Goal: Task Accomplishment & Management: Manage account settings

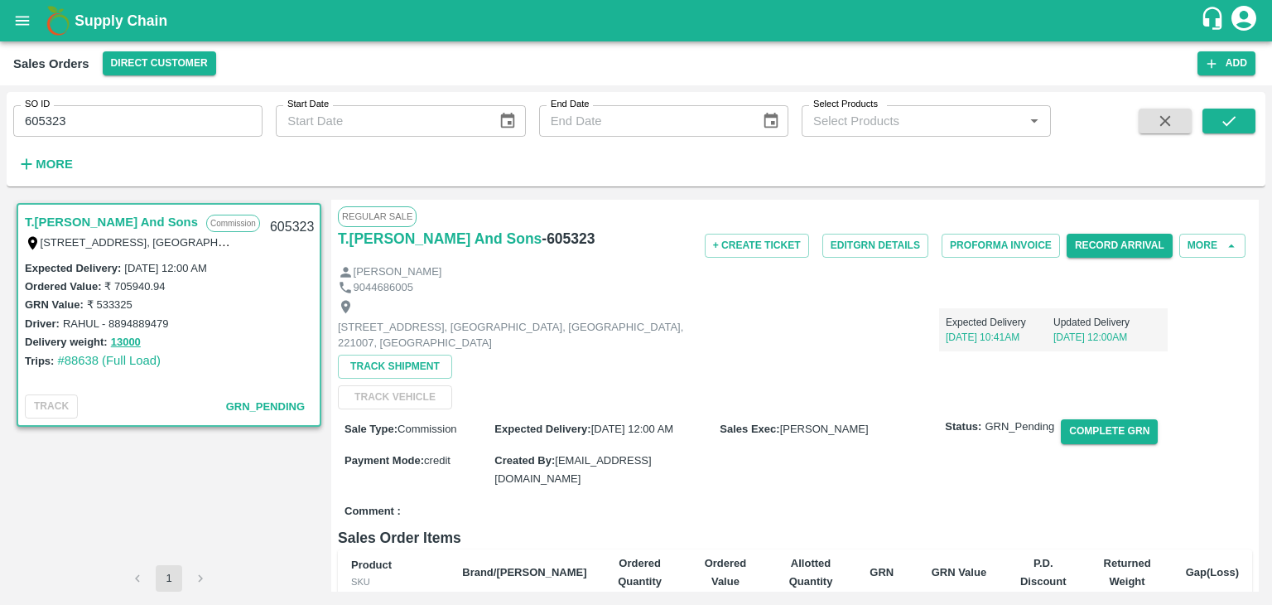
scroll to position [171, 0]
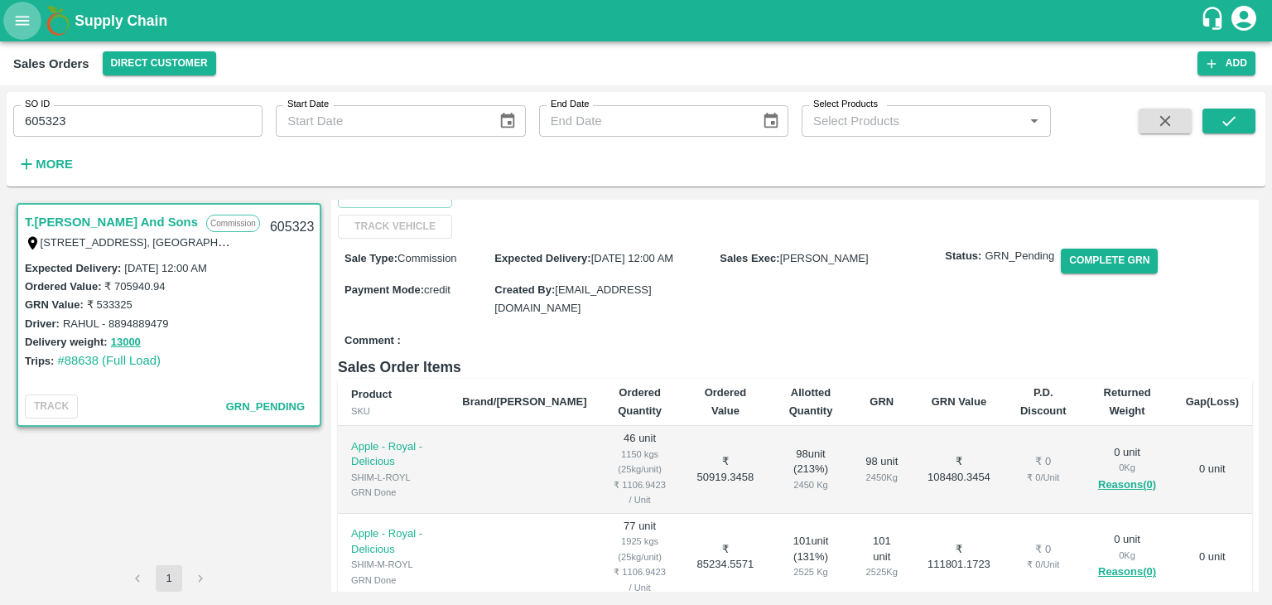
click at [22, 26] on icon "open drawer" at bounding box center [22, 21] width 18 height 18
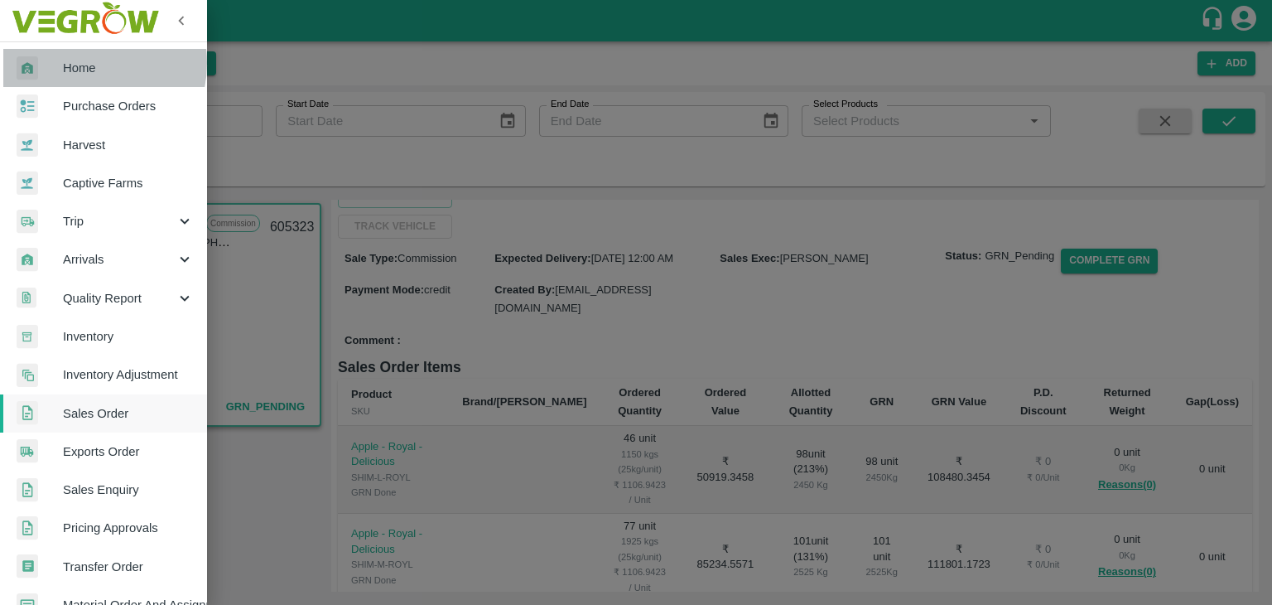
click at [80, 63] on span "Home" at bounding box center [128, 68] width 131 height 18
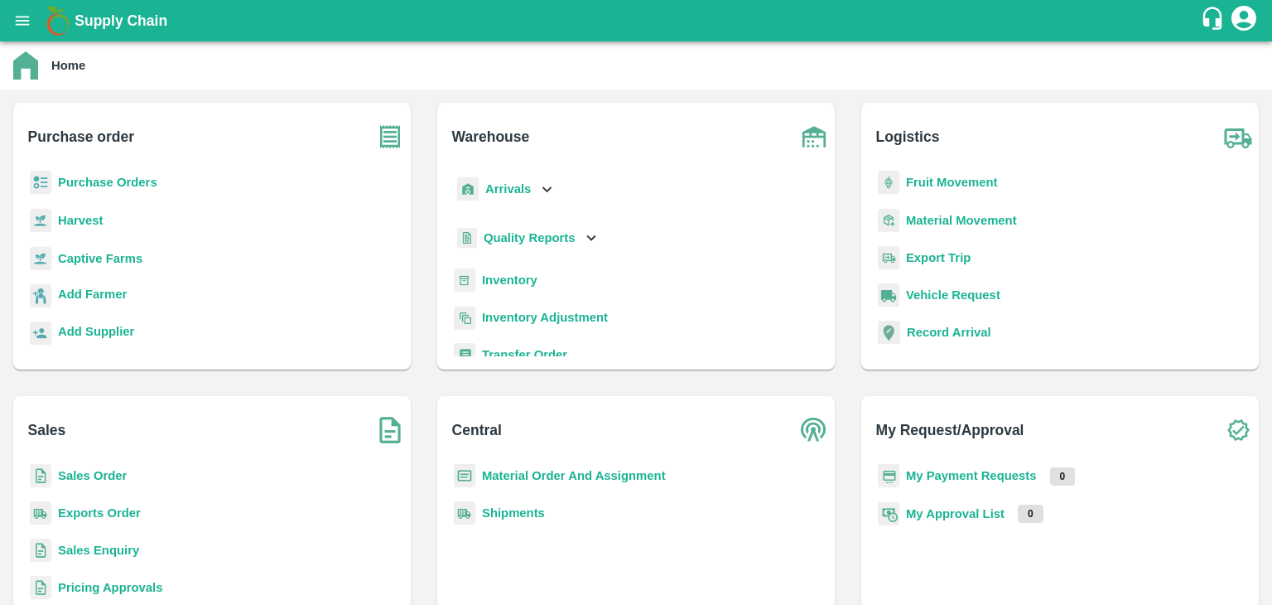
click at [92, 478] on b "Sales Order" at bounding box center [92, 475] width 69 height 13
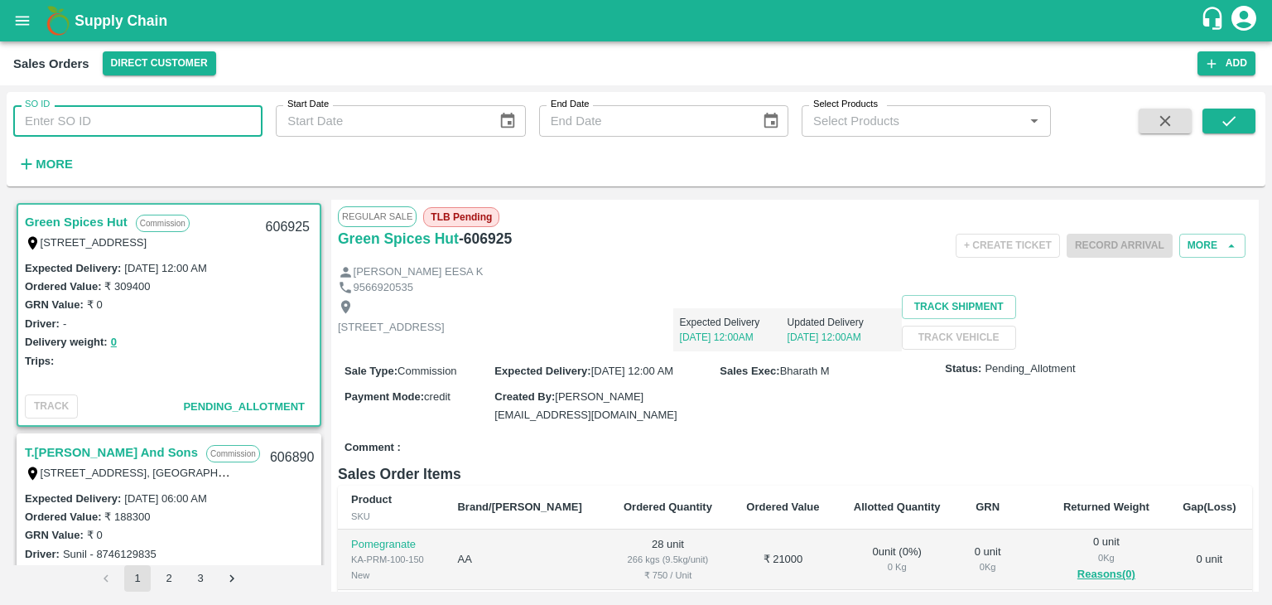
click at [144, 124] on input "SO ID" at bounding box center [137, 120] width 249 height 31
paste input "606710"
type input "606710"
click at [1232, 123] on icon "submit" at bounding box center [1229, 121] width 18 height 18
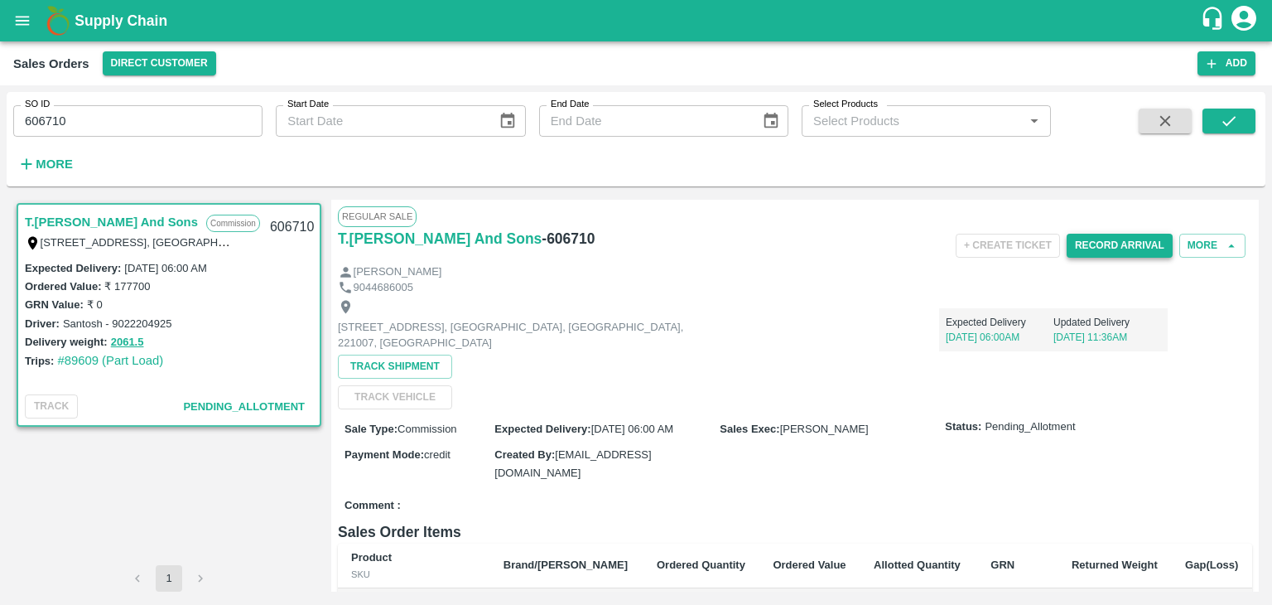
click at [1094, 245] on button "Record Arrival" at bounding box center [1120, 246] width 106 height 24
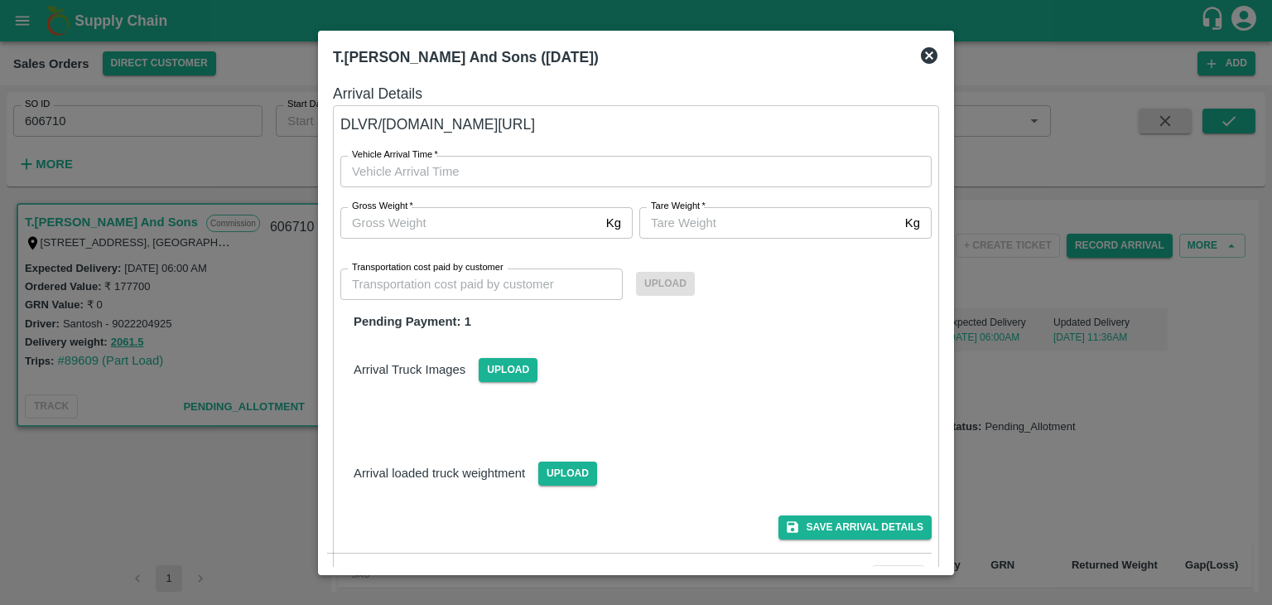
click at [933, 53] on icon at bounding box center [929, 55] width 17 height 17
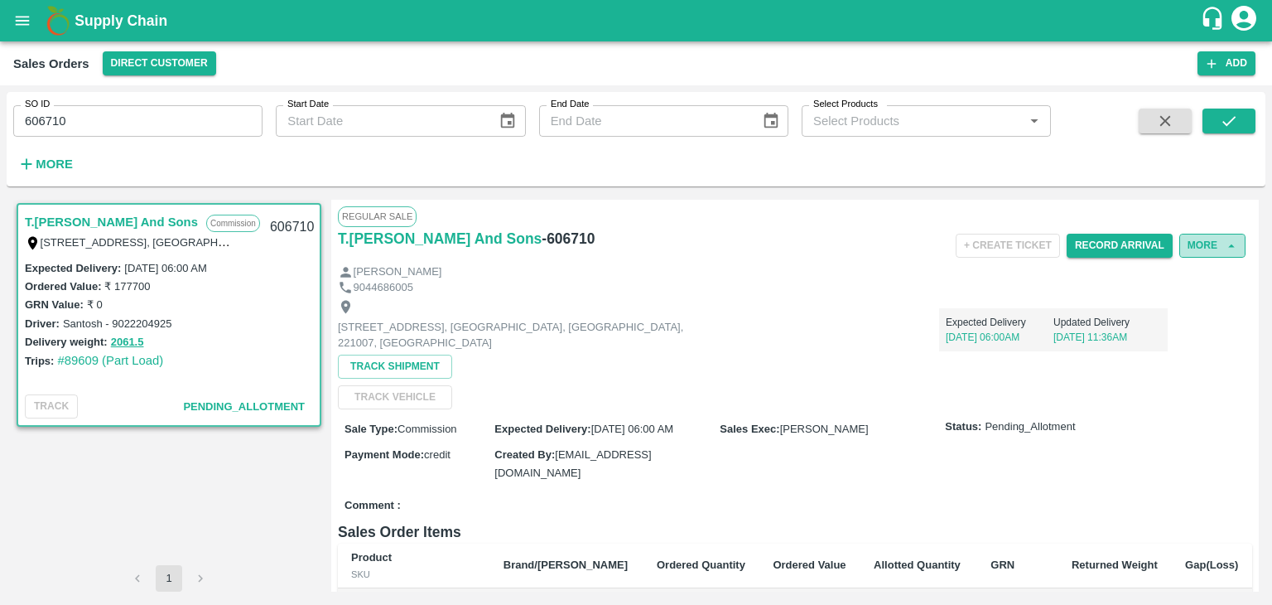
click at [1219, 249] on button "More" at bounding box center [1213, 246] width 66 height 24
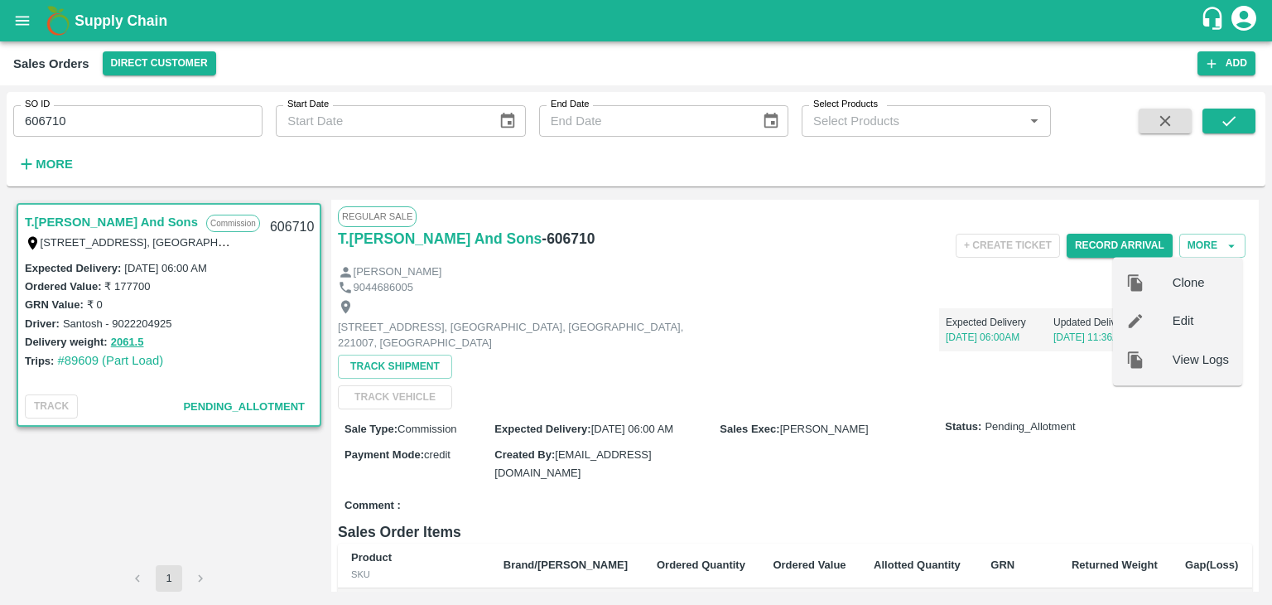
click at [941, 283] on div "9044686005" at bounding box center [795, 288] width 915 height 16
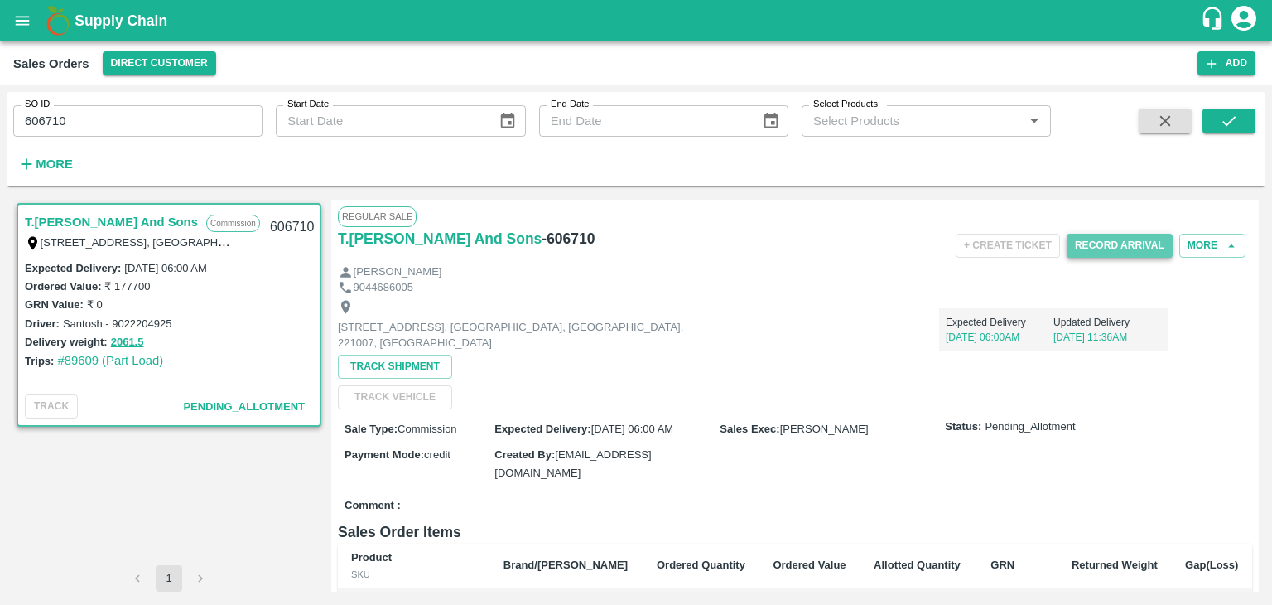
click at [1099, 246] on button "Record Arrival" at bounding box center [1120, 246] width 106 height 24
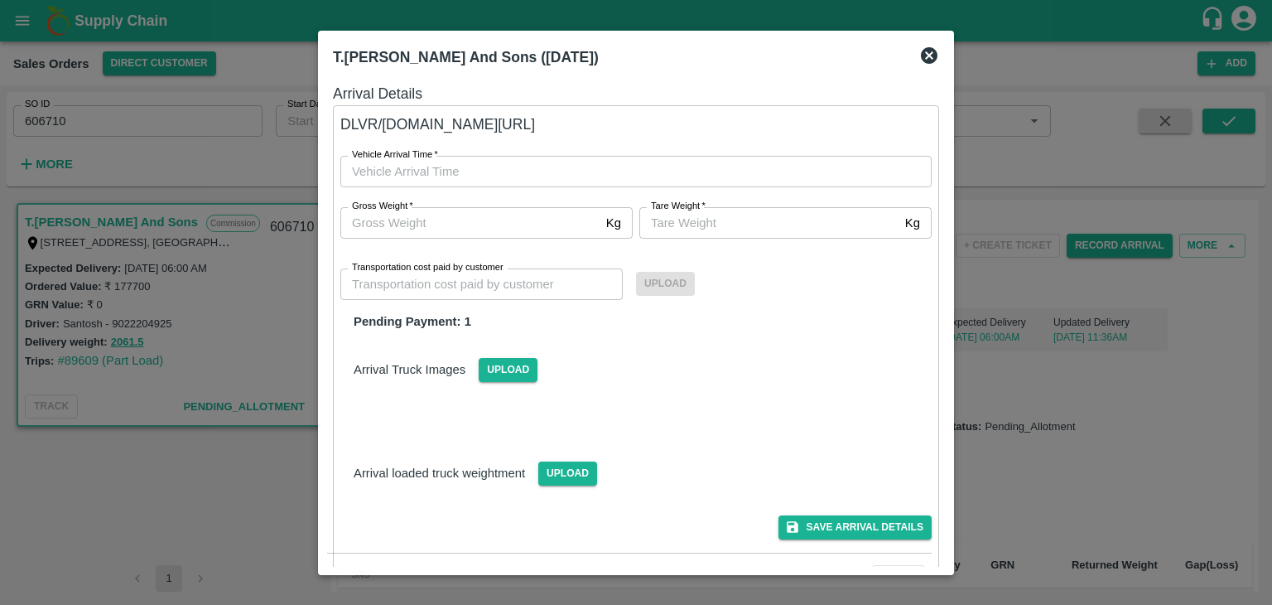
click at [930, 64] on icon at bounding box center [930, 56] width 20 height 20
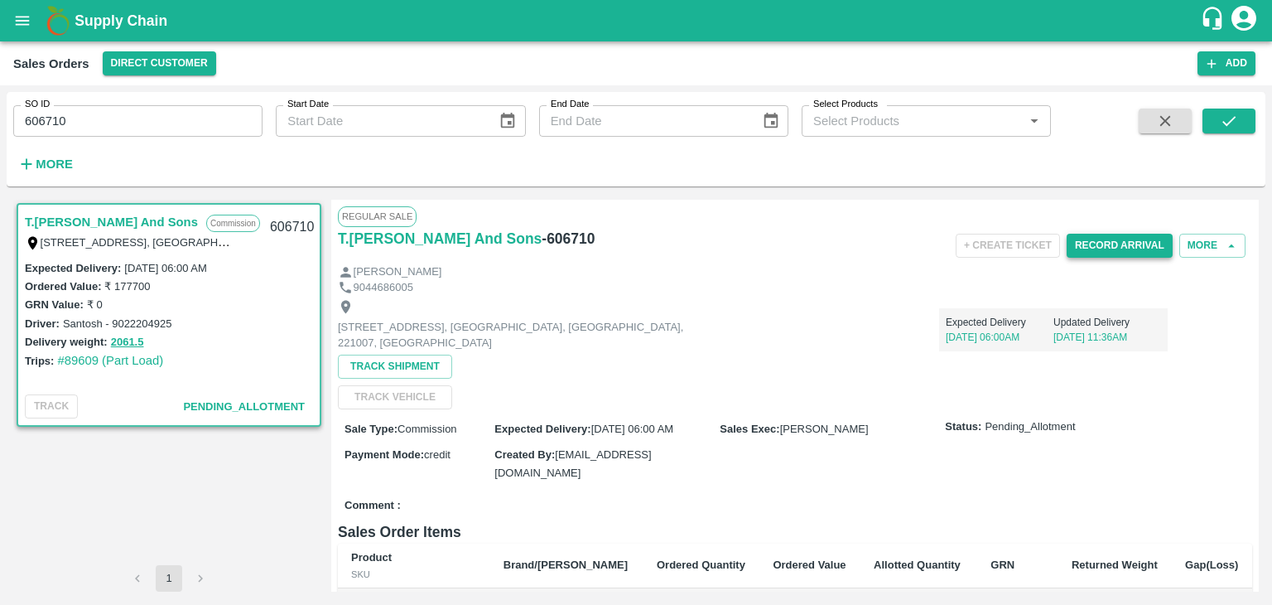
click at [1103, 246] on button "Record Arrival" at bounding box center [1120, 246] width 106 height 24
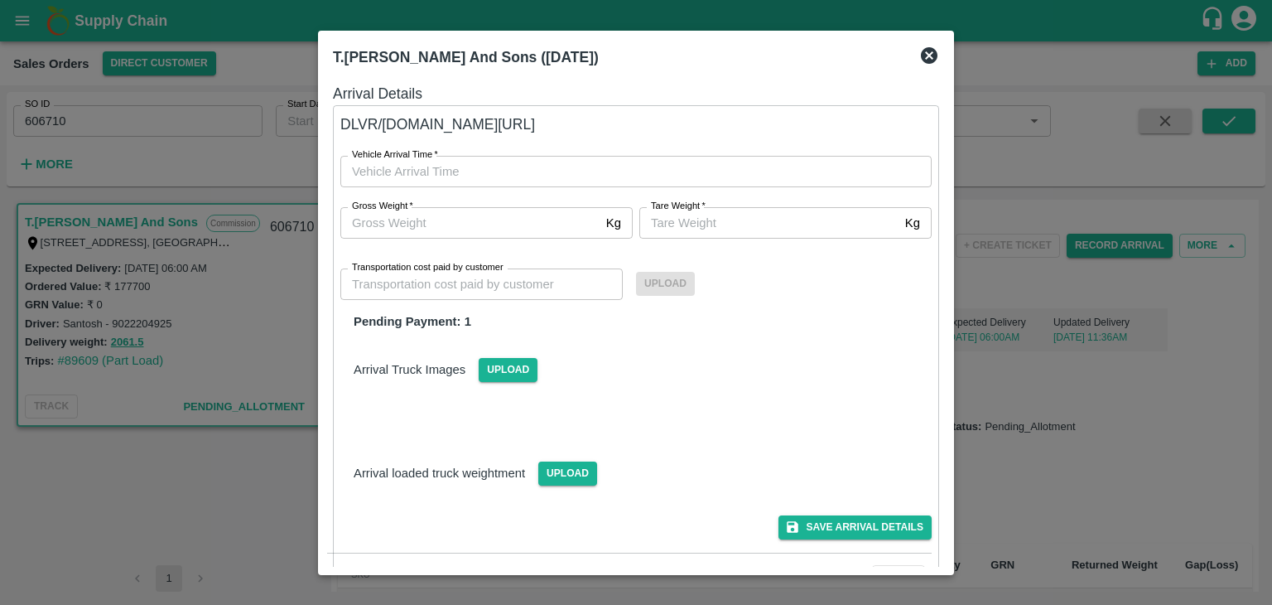
click at [926, 55] on icon at bounding box center [929, 55] width 17 height 17
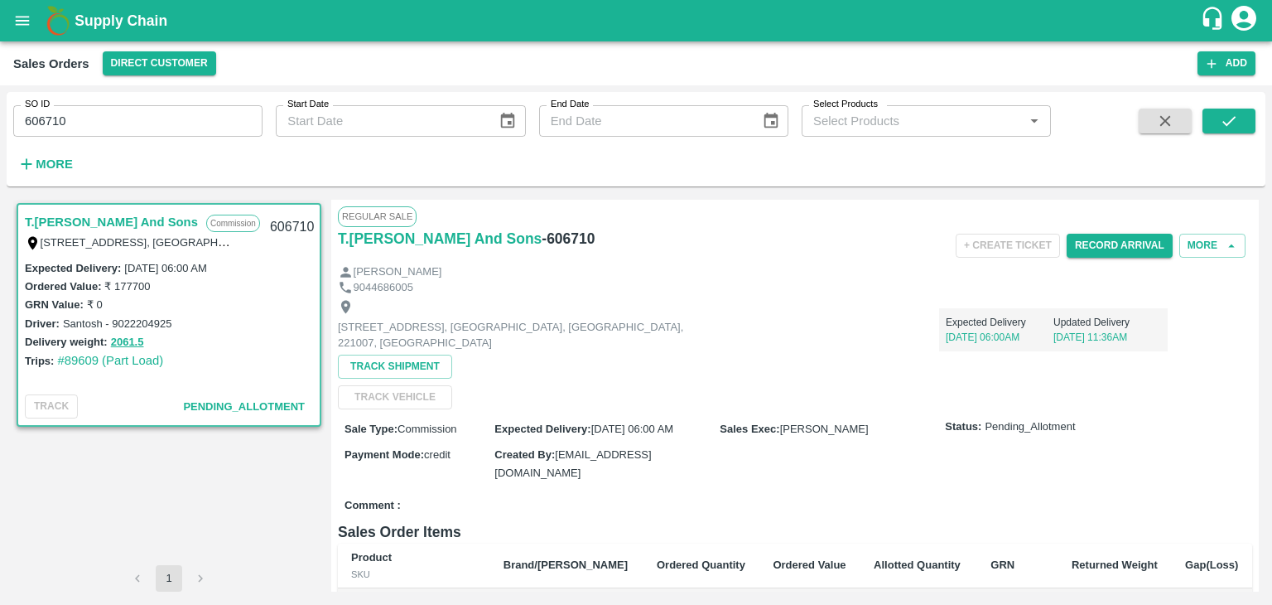
click at [1251, 14] on icon "account of current user" at bounding box center [1244, 18] width 25 height 25
click at [1194, 87] on li "Logout" at bounding box center [1205, 88] width 128 height 28
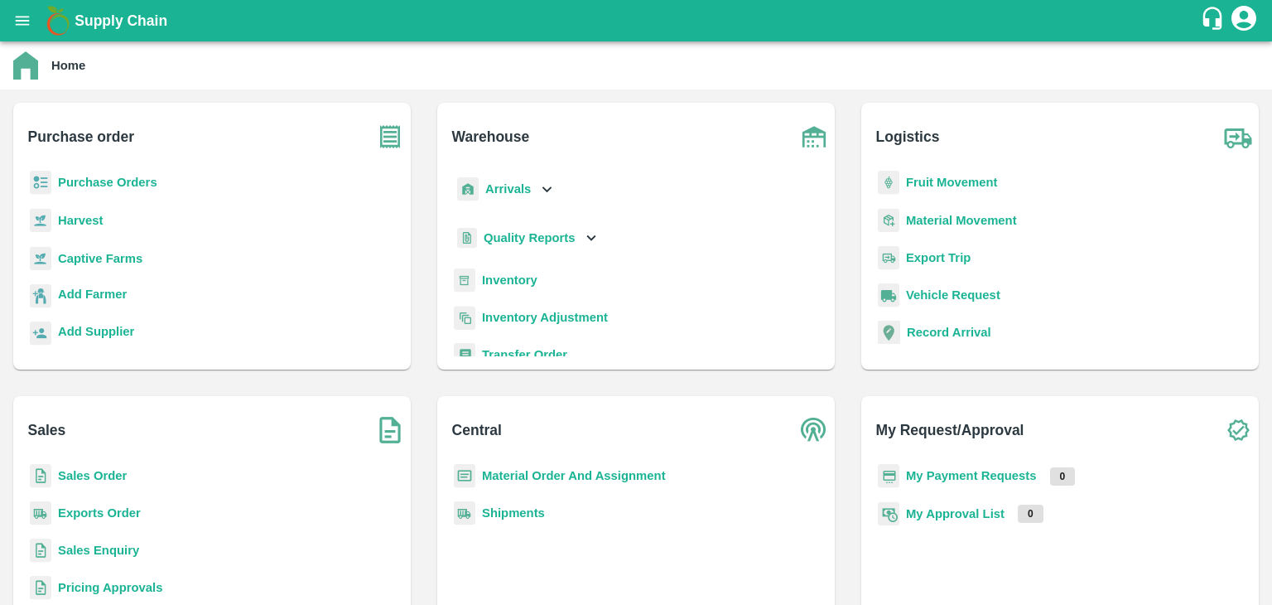
click at [96, 481] on b "Sales Order" at bounding box center [92, 475] width 69 height 13
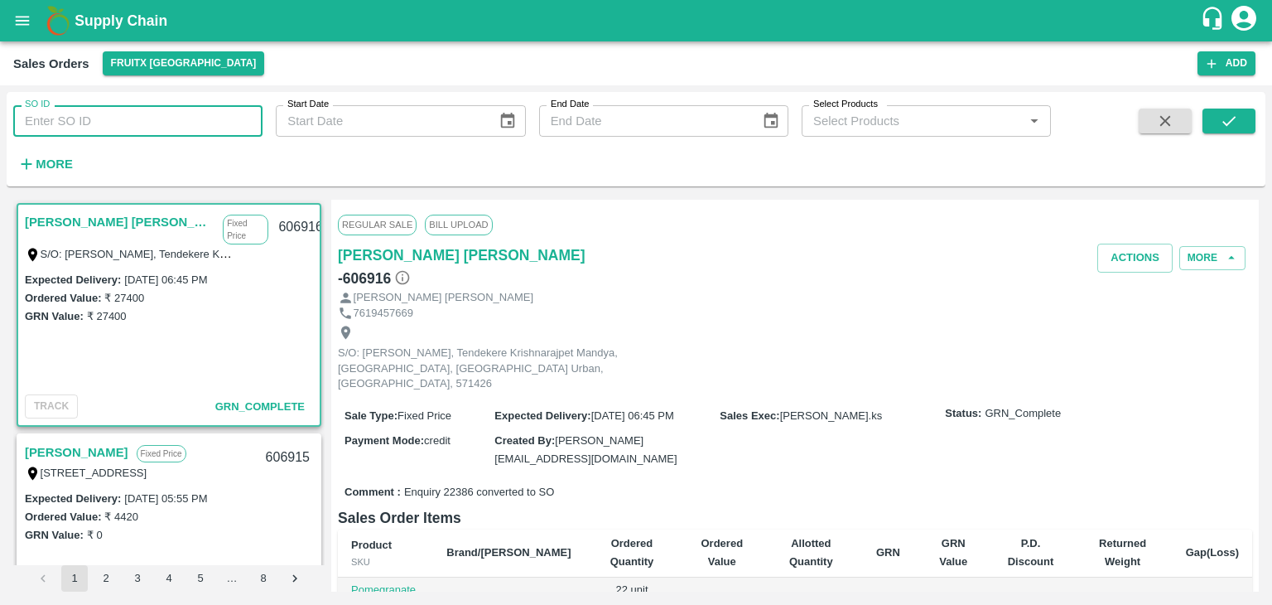
click at [157, 118] on input "SO ID" at bounding box center [137, 120] width 249 height 31
click at [133, 128] on input "SO ID" at bounding box center [137, 120] width 249 height 31
type input "605323"
click at [1229, 123] on icon "submit" at bounding box center [1229, 121] width 13 height 10
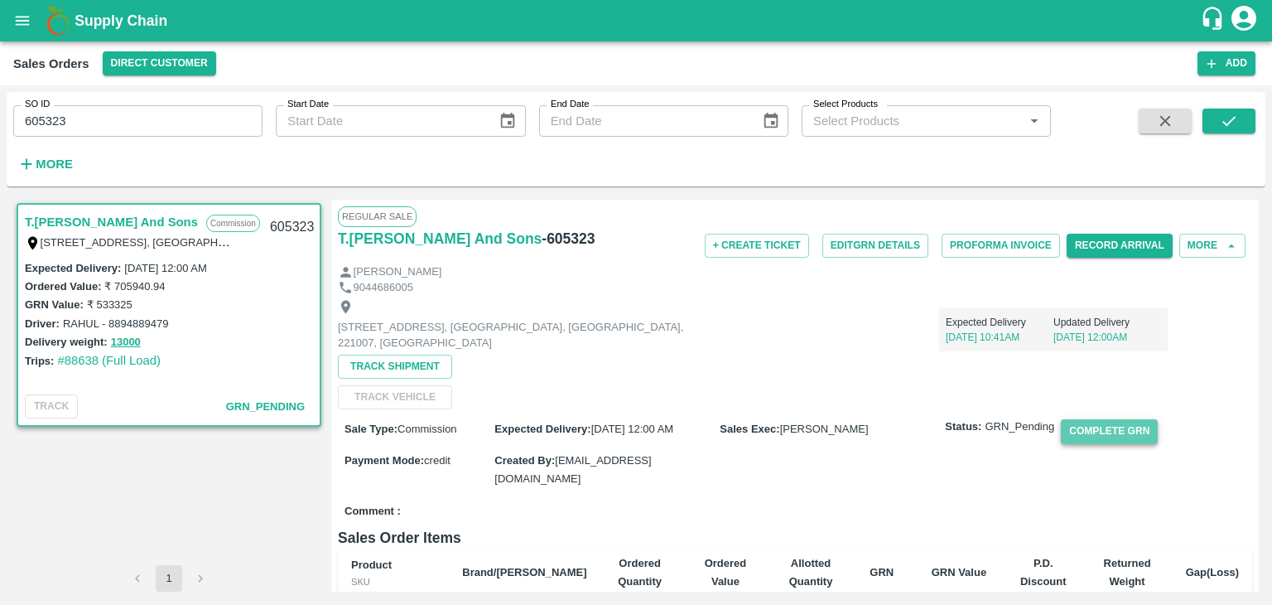
click at [1094, 427] on button "Complete GRN" at bounding box center [1109, 431] width 97 height 24
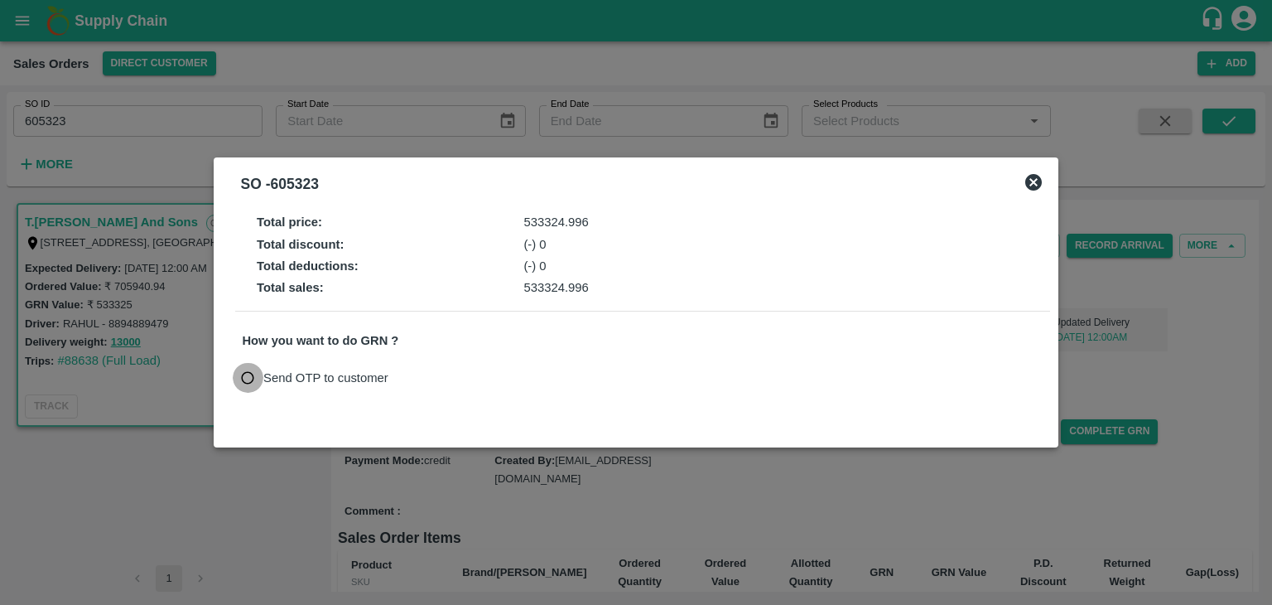
click at [240, 384] on input "Send OTP to customer" at bounding box center [248, 378] width 31 height 31
radio input "true"
click at [428, 369] on button "Send OTP" at bounding box center [436, 377] width 68 height 24
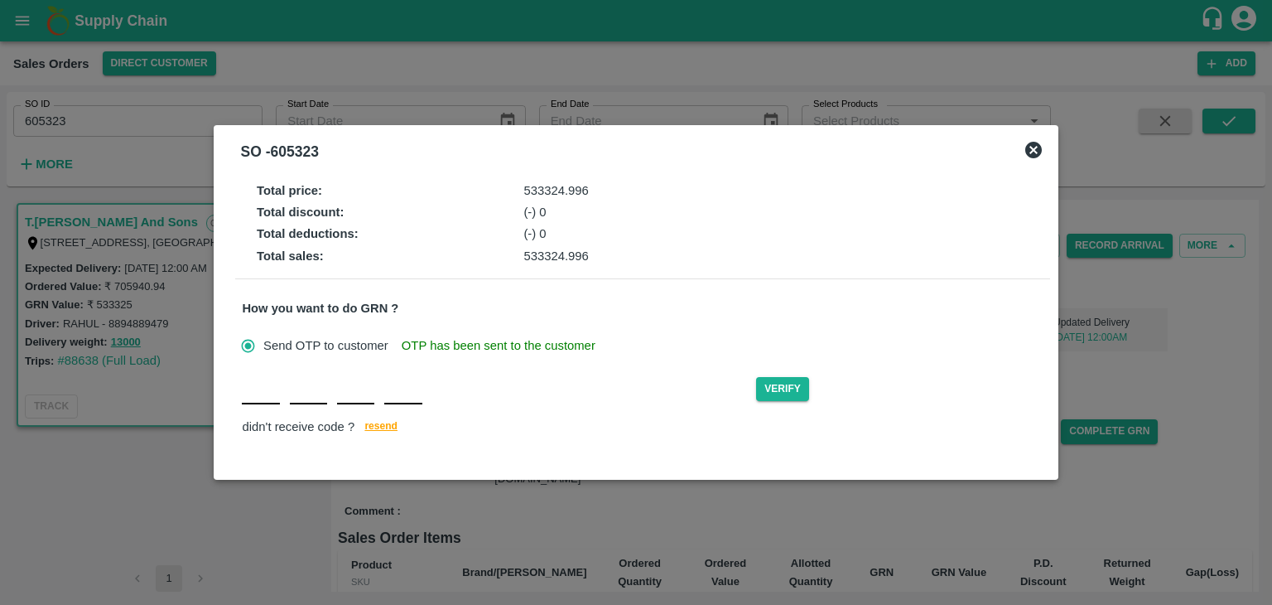
click at [262, 406] on div "Verify didn't receive code ? [GEOGRAPHIC_DATA]" at bounding box center [642, 406] width 801 height 64
type input "Z"
type input "M"
type input "P"
type input "L"
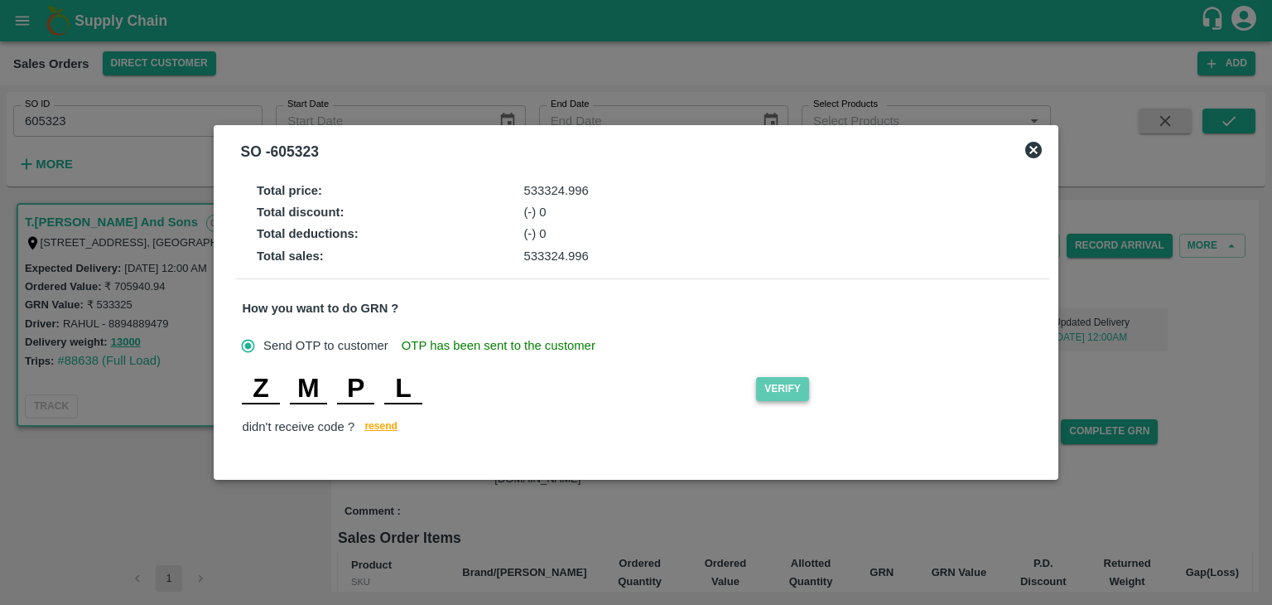
click at [785, 395] on button "Verify" at bounding box center [782, 389] width 53 height 24
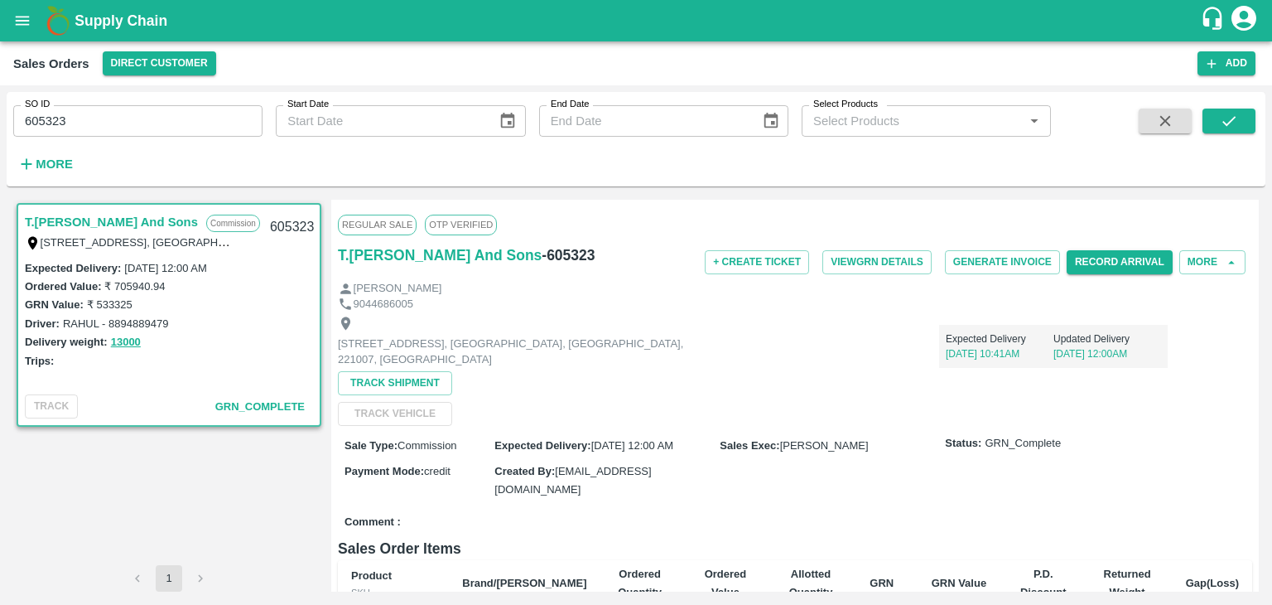
click at [91, 118] on input "605323" at bounding box center [137, 120] width 249 height 31
type input "6"
paste input "text"
click at [1228, 123] on icon "submit" at bounding box center [1229, 121] width 13 height 10
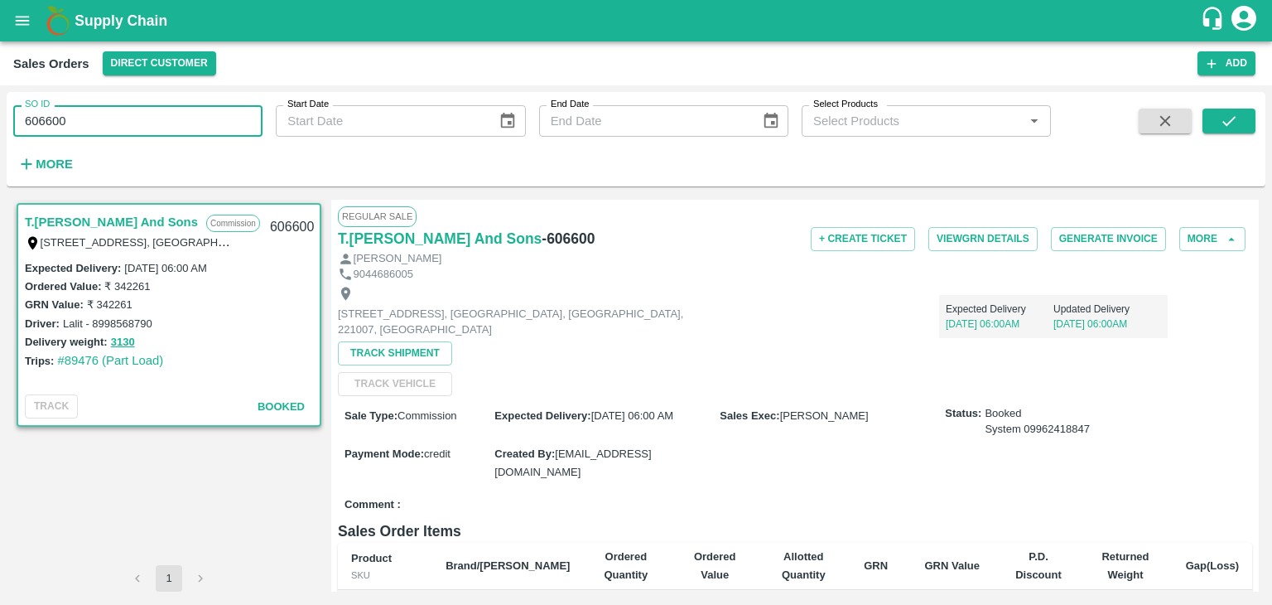
click at [110, 117] on input "606600" at bounding box center [137, 120] width 249 height 31
type input "6"
paste input "text"
click at [1230, 126] on icon "submit" at bounding box center [1229, 121] width 18 height 18
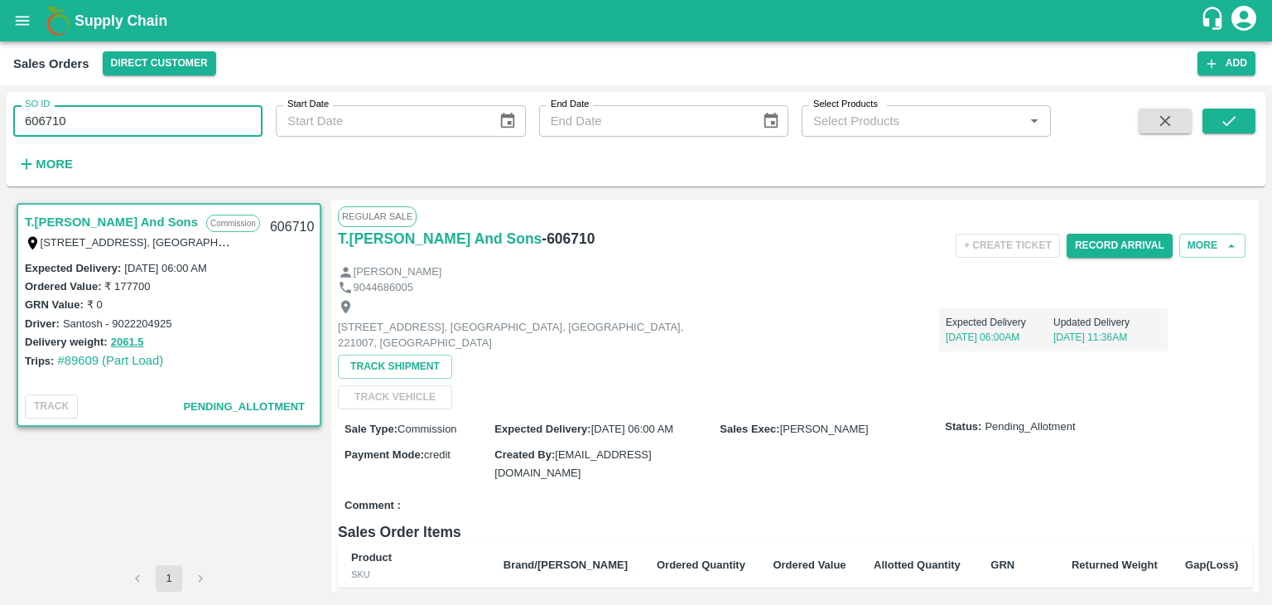
click at [129, 127] on input "606710" at bounding box center [137, 120] width 249 height 31
click at [1239, 117] on button "submit" at bounding box center [1229, 121] width 53 height 25
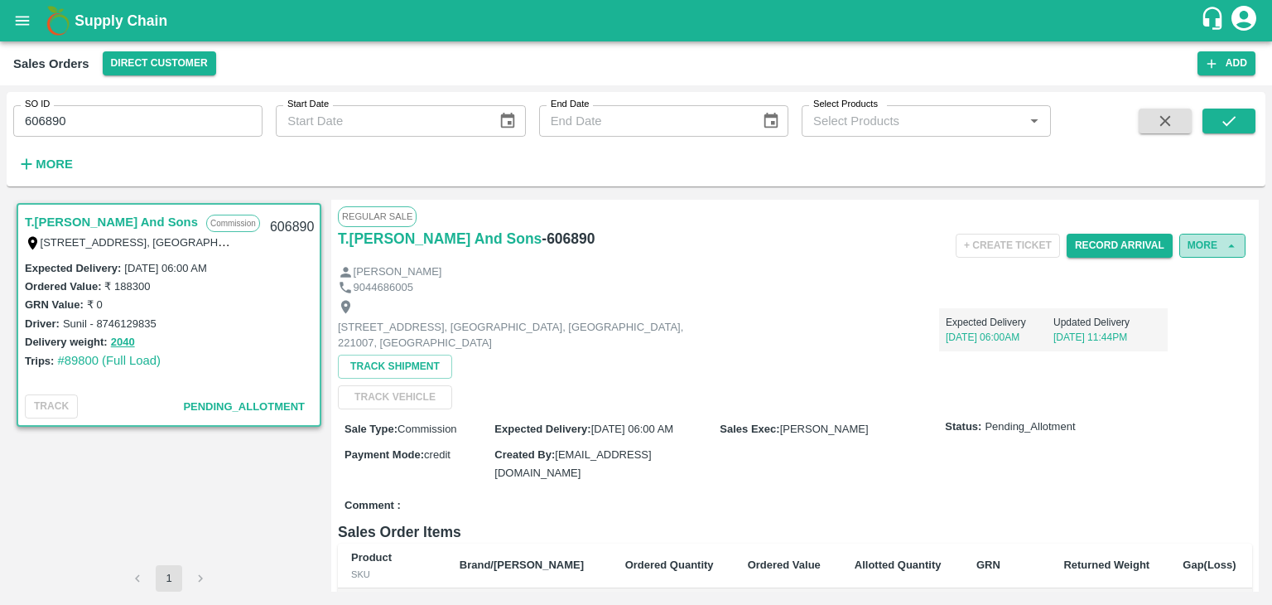
click at [1204, 247] on button "More" at bounding box center [1213, 246] width 66 height 24
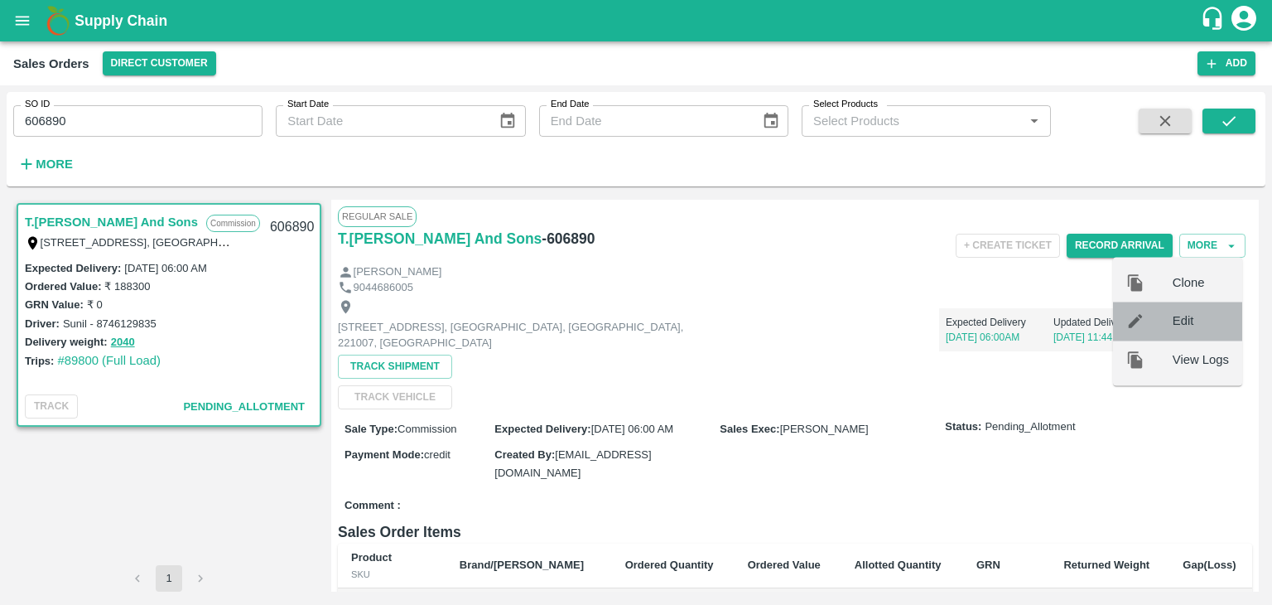
click at [1185, 327] on span "Edit" at bounding box center [1201, 321] width 56 height 18
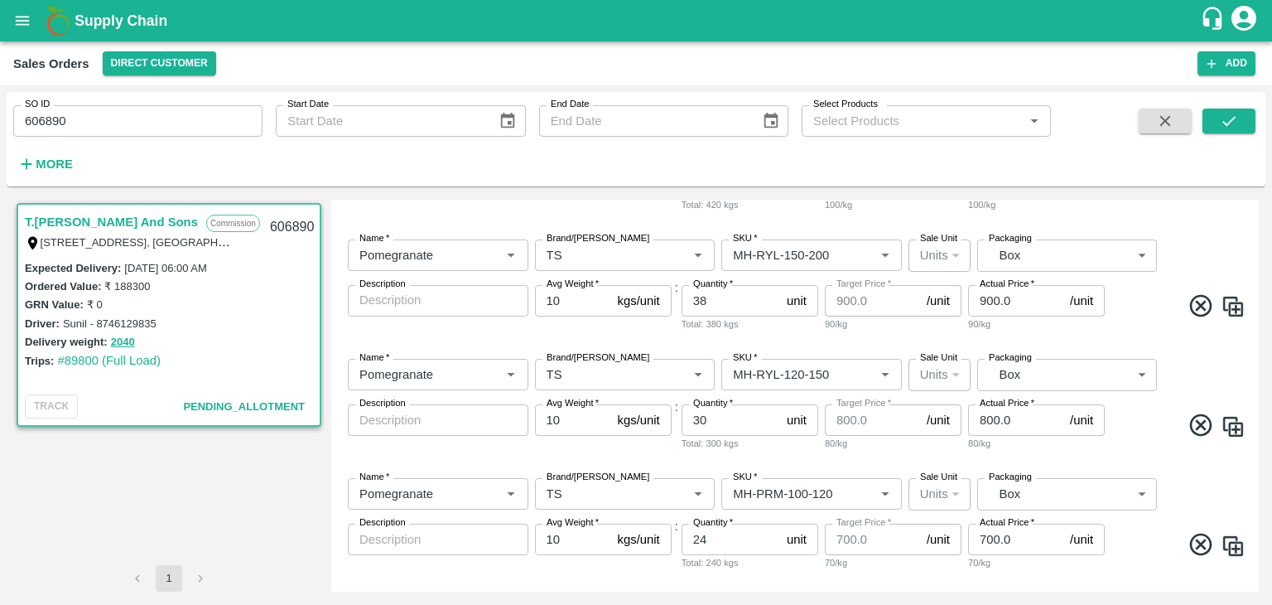
scroll to position [553, 0]
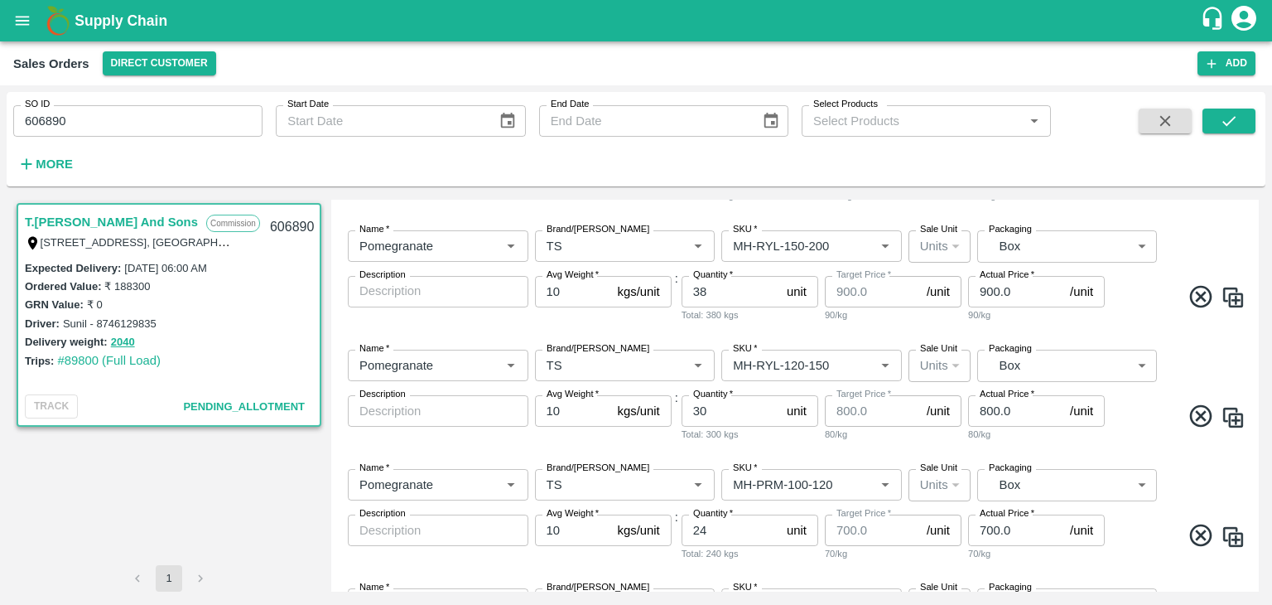
click at [1259, 475] on div "T.[PERSON_NAME] And Sons Commission Shop [STREET_ADDRESS] 221007, [GEOGRAPHIC_D…" at bounding box center [636, 395] width 1259 height 405
click at [1258, 474] on div "T.[PERSON_NAME] And Sons Commission Shop [STREET_ADDRESS] 221007, [GEOGRAPHIC_D…" at bounding box center [636, 395] width 1259 height 405
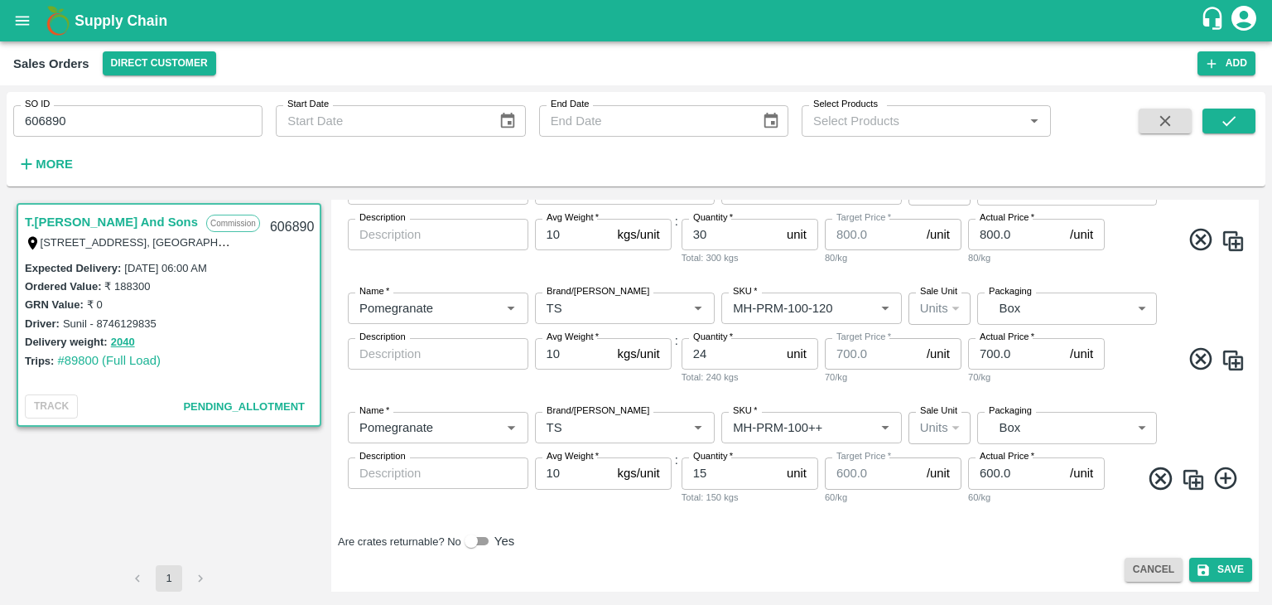
click at [164, 362] on div "Trips: #89800 (Full Load)" at bounding box center [169, 360] width 288 height 18
drag, startPoint x: 164, startPoint y: 362, endPoint x: 60, endPoint y: 366, distance: 104.5
click at [60, 366] on div "Trips: #89800 (Full Load)" at bounding box center [169, 360] width 288 height 18
copy link "#89800 (Full Load)"
drag, startPoint x: 239, startPoint y: 267, endPoint x: 126, endPoint y: 264, distance: 112.7
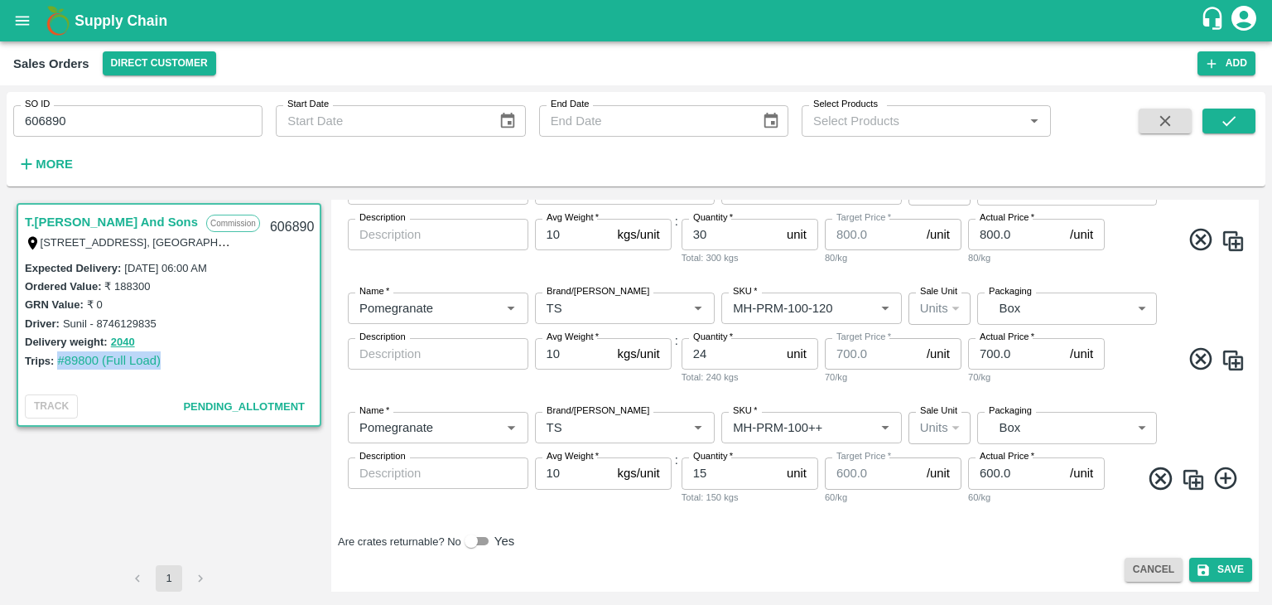
click at [126, 264] on div "Expected Delivery : [DATE] 06:00 AM" at bounding box center [169, 267] width 288 height 18
copy label "[DATE] 06:00 AM"
drag, startPoint x: 152, startPoint y: 286, endPoint x: 100, endPoint y: 284, distance: 51.4
click at [100, 284] on div "Ordered Value: ₹ 188300" at bounding box center [169, 286] width 288 height 18
copy label "₹ 188300"
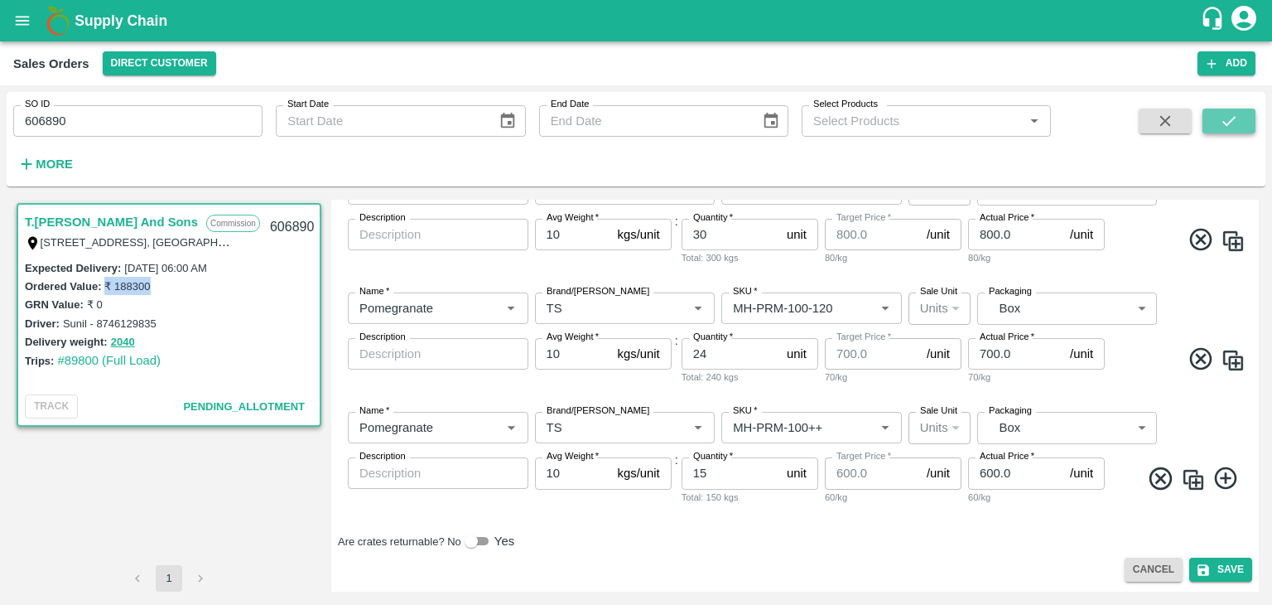
click at [1223, 120] on icon "submit" at bounding box center [1229, 121] width 18 height 18
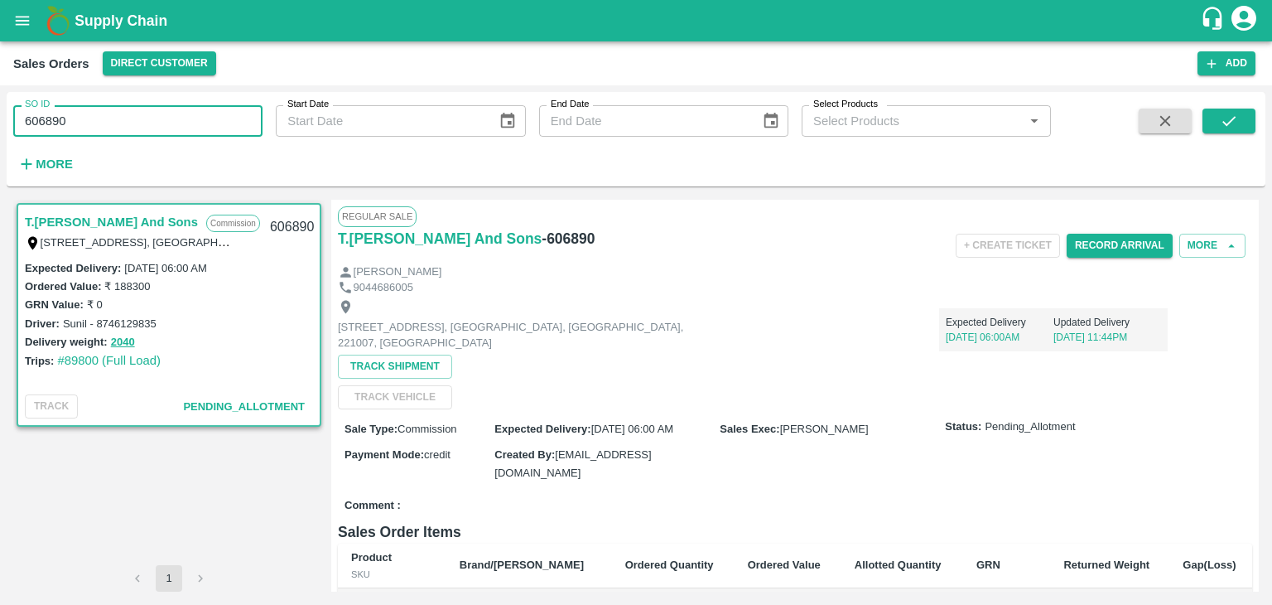
click at [109, 113] on input "606890" at bounding box center [137, 120] width 249 height 31
type input "6"
paste input "text"
type input "606861"
click at [1229, 123] on icon "submit" at bounding box center [1229, 121] width 13 height 10
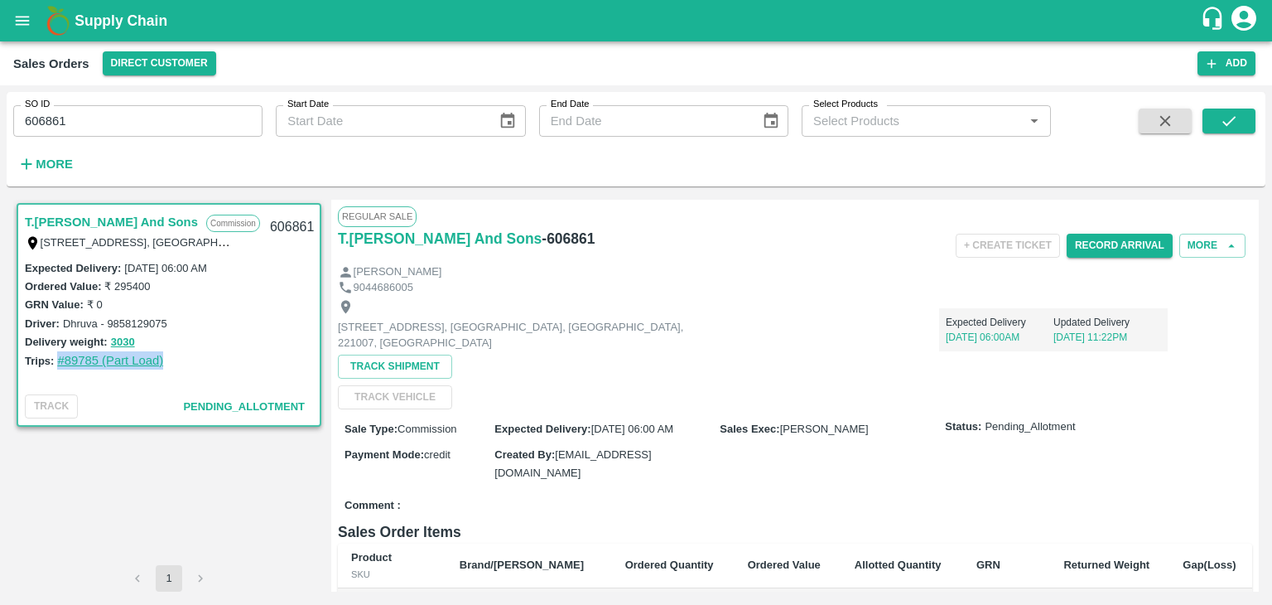
drag, startPoint x: 167, startPoint y: 362, endPoint x: 60, endPoint y: 355, distance: 107.1
click at [60, 355] on div "Trips: #89785 (Part Load)" at bounding box center [169, 360] width 288 height 18
copy link "#89785 (Part Load)"
